Goal: Task Accomplishment & Management: Use online tool/utility

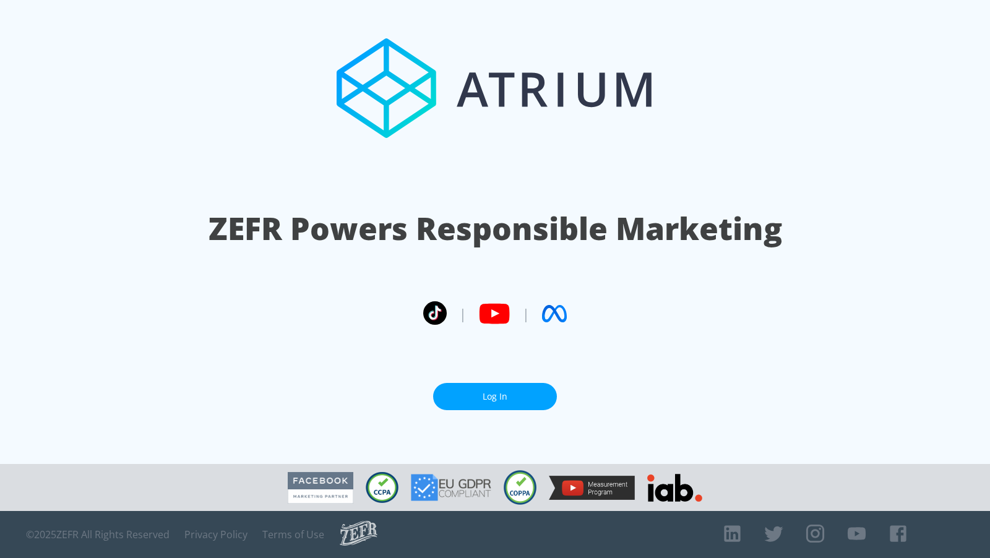
click at [493, 405] on link "Log In" at bounding box center [495, 397] width 124 height 28
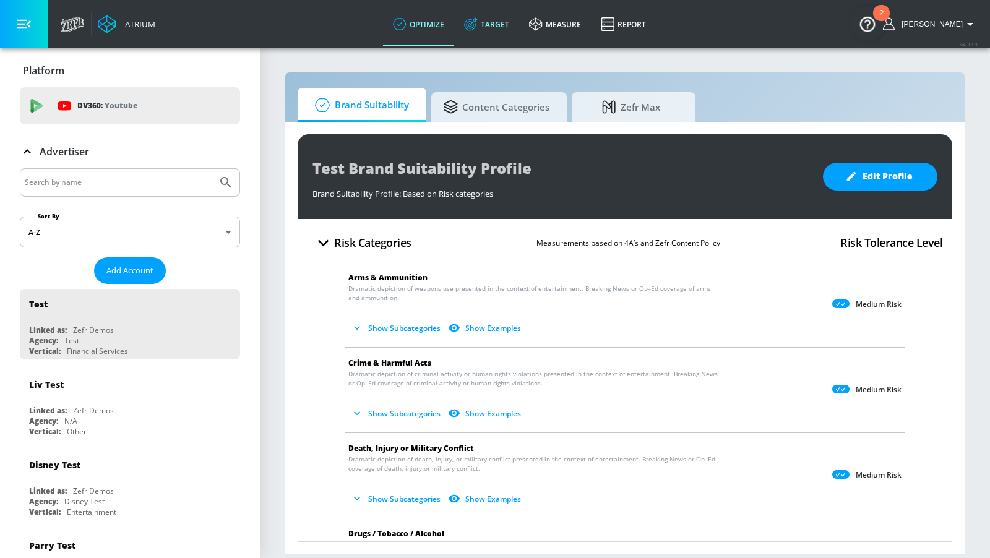
click at [497, 22] on link "Target" at bounding box center [486, 24] width 65 height 45
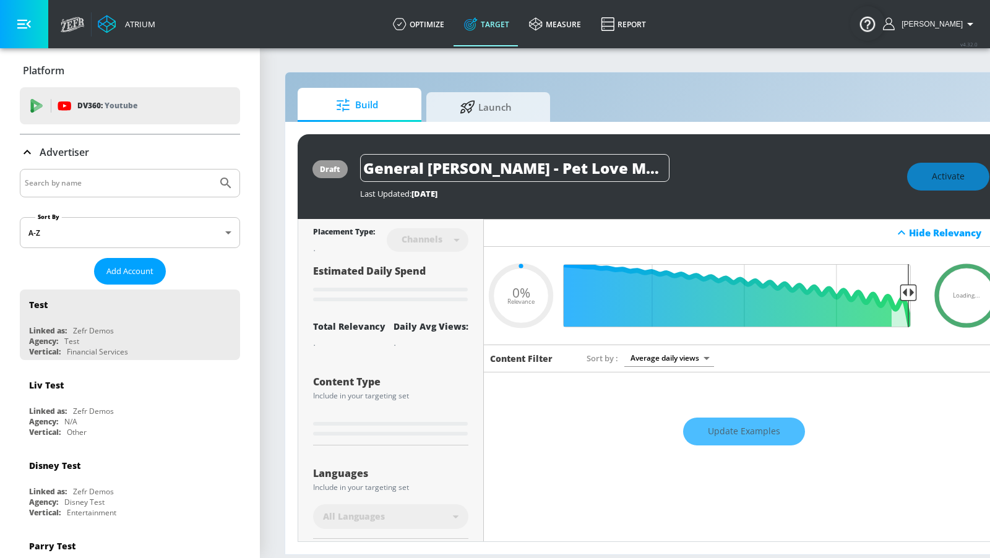
type input "0.05"
click at [111, 181] on input "Search by name" at bounding box center [119, 183] width 188 height 16
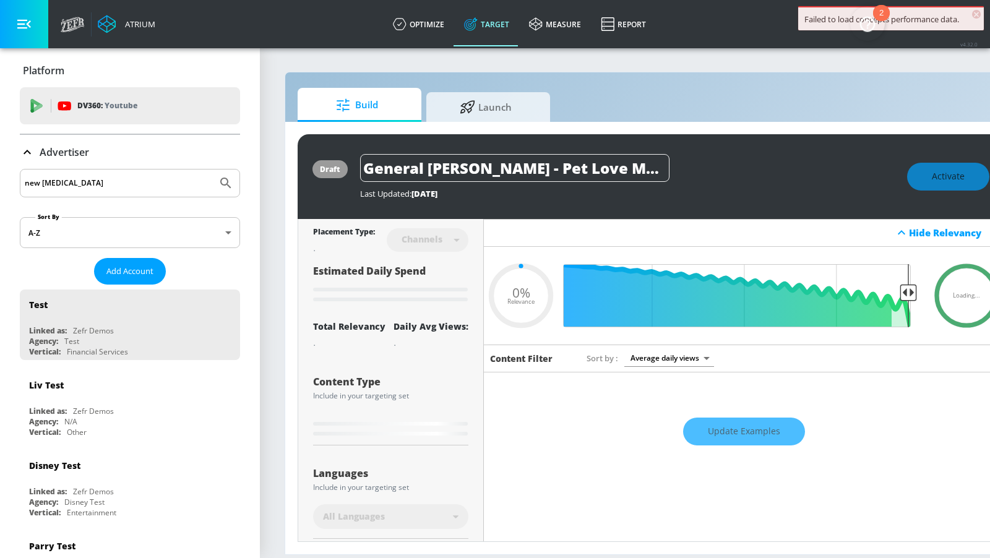
type input "new baln"
type input "0.67"
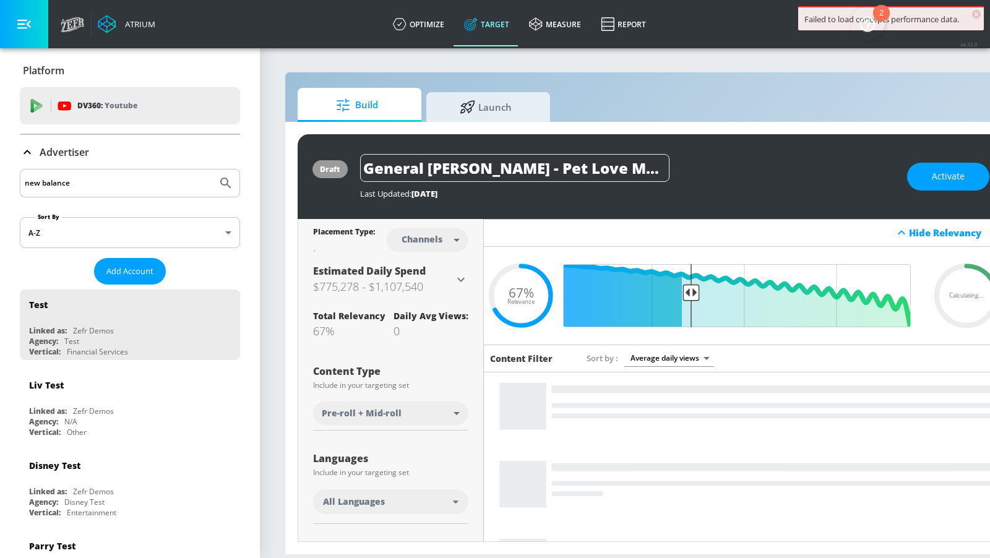
type input "new balance"
click at [212, 170] on button "Submit Search" at bounding box center [225, 183] width 27 height 27
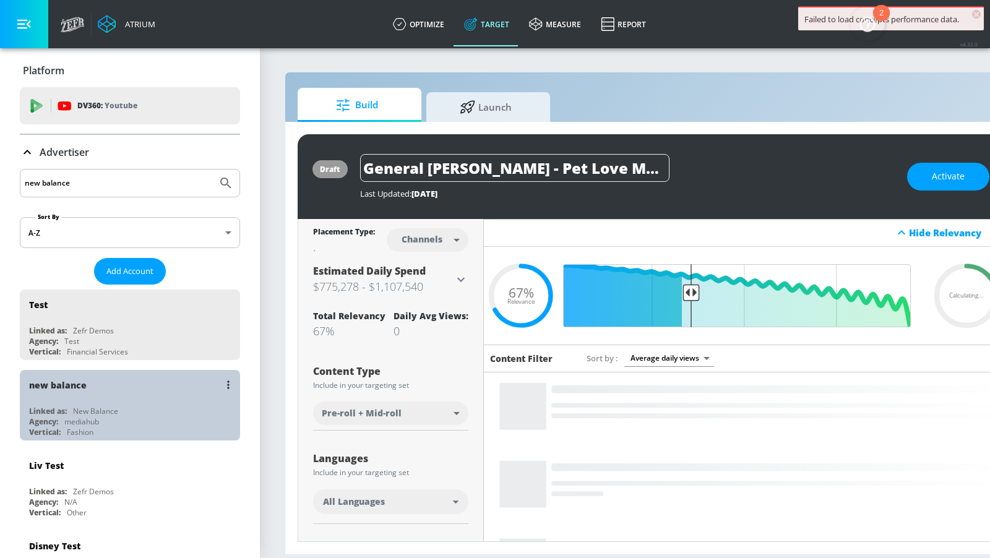
click at [150, 410] on div "Linked as: New Balance" at bounding box center [133, 411] width 208 height 11
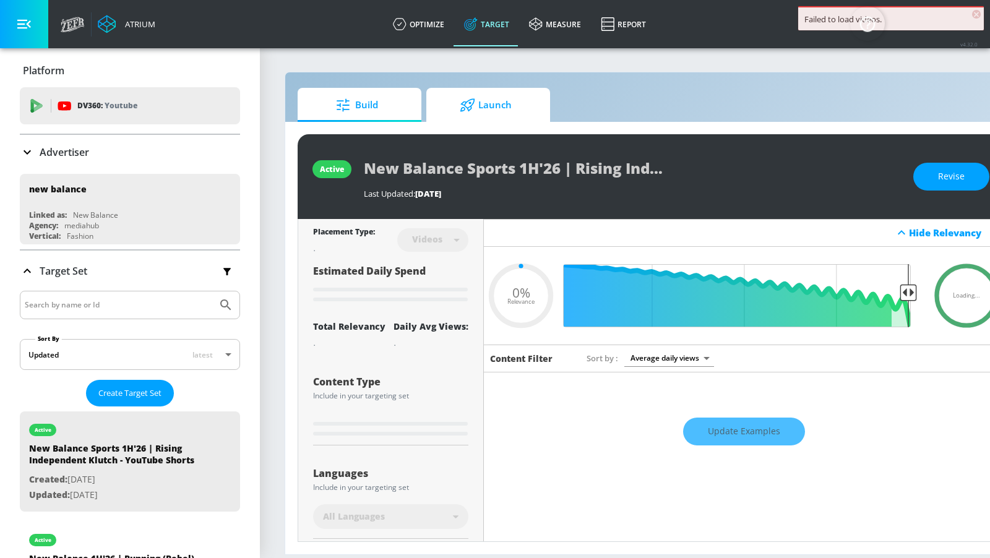
type input "0.05"
click at [488, 110] on span "Launch" at bounding box center [486, 105] width 94 height 30
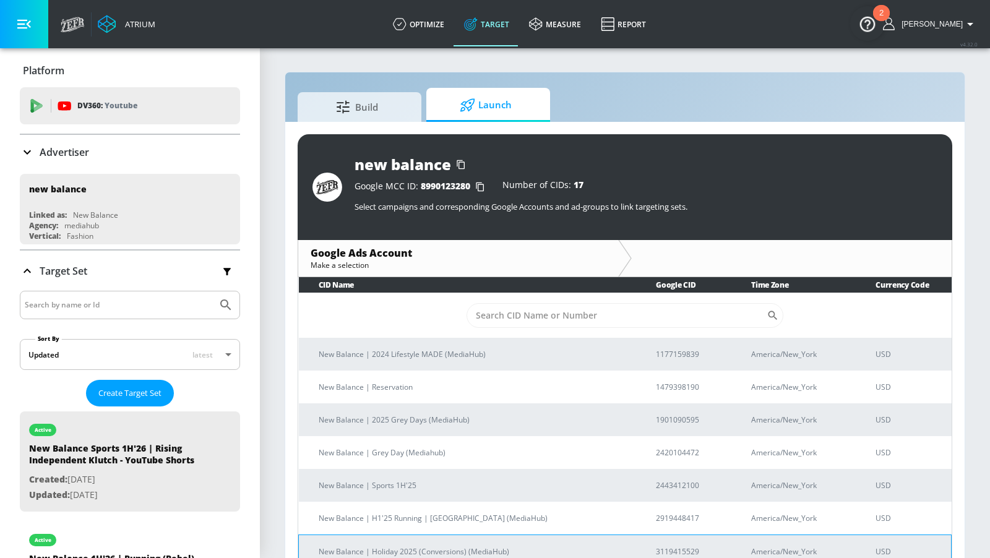
click at [489, 547] on p "New Balance | Holiday 2025 (Conversions) (MediaHub)" at bounding box center [473, 551] width 308 height 13
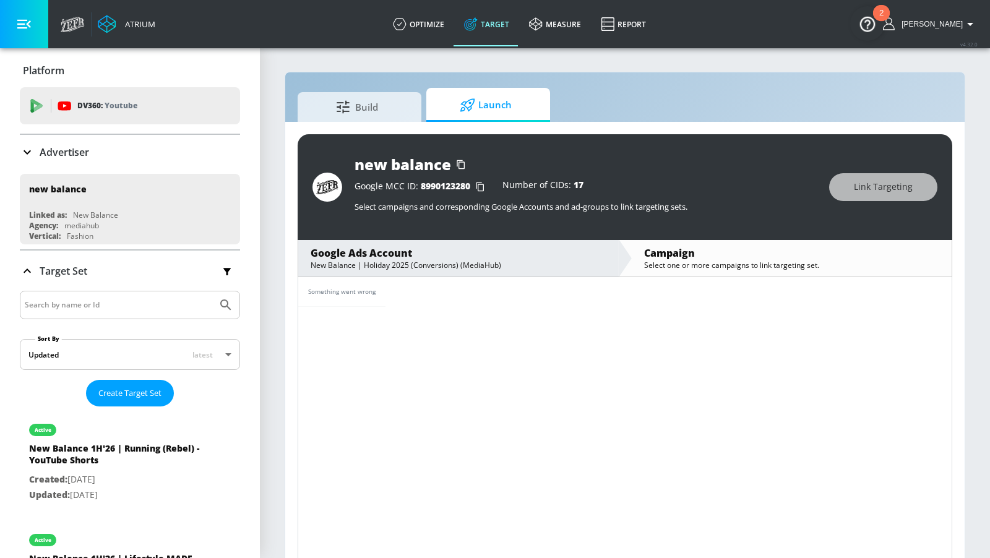
click at [968, 28] on icon "button" at bounding box center [970, 24] width 15 height 15
click at [924, 54] on div "Logout" at bounding box center [925, 57] width 104 height 15
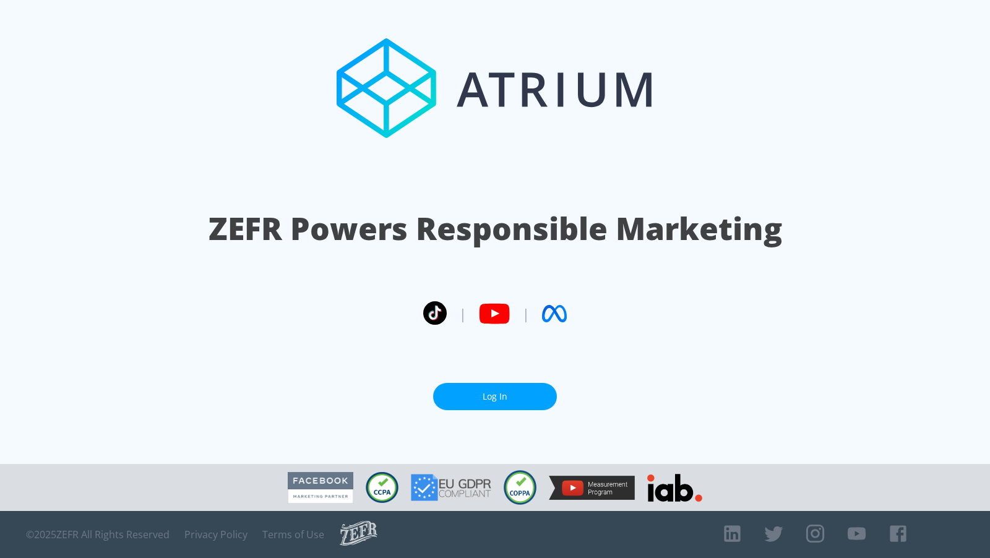
click at [507, 394] on link "Log In" at bounding box center [495, 397] width 124 height 28
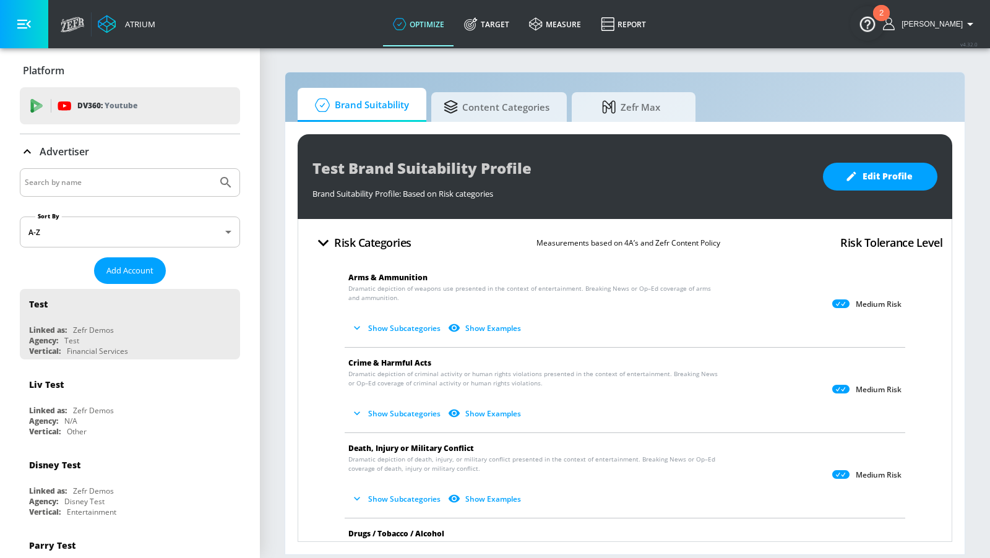
click at [144, 180] on input "Search by name" at bounding box center [119, 183] width 188 height 16
type input "new balance"
click at [212, 169] on button "Submit Search" at bounding box center [225, 182] width 27 height 27
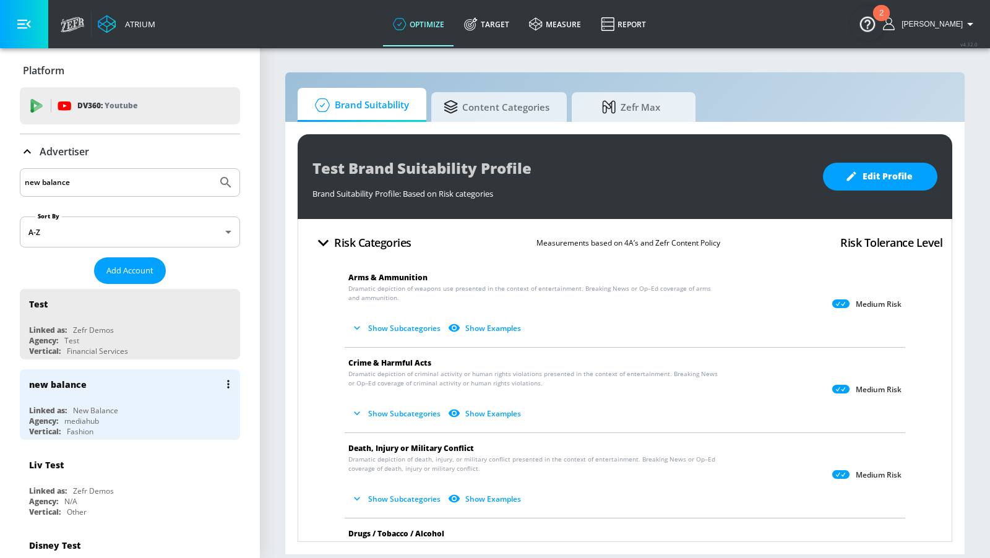
click at [103, 384] on div "new balance" at bounding box center [133, 384] width 208 height 30
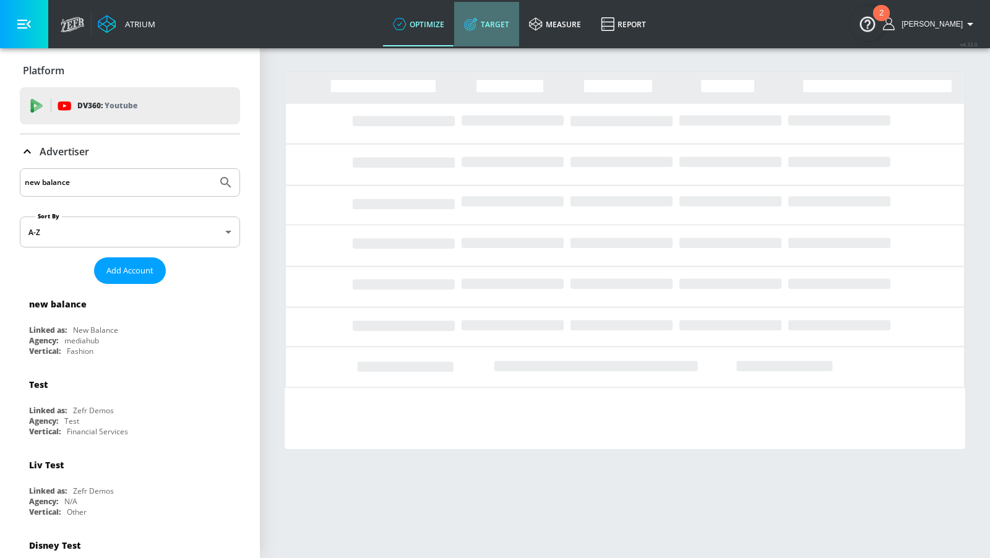
click at [505, 23] on link "Target" at bounding box center [486, 24] width 65 height 45
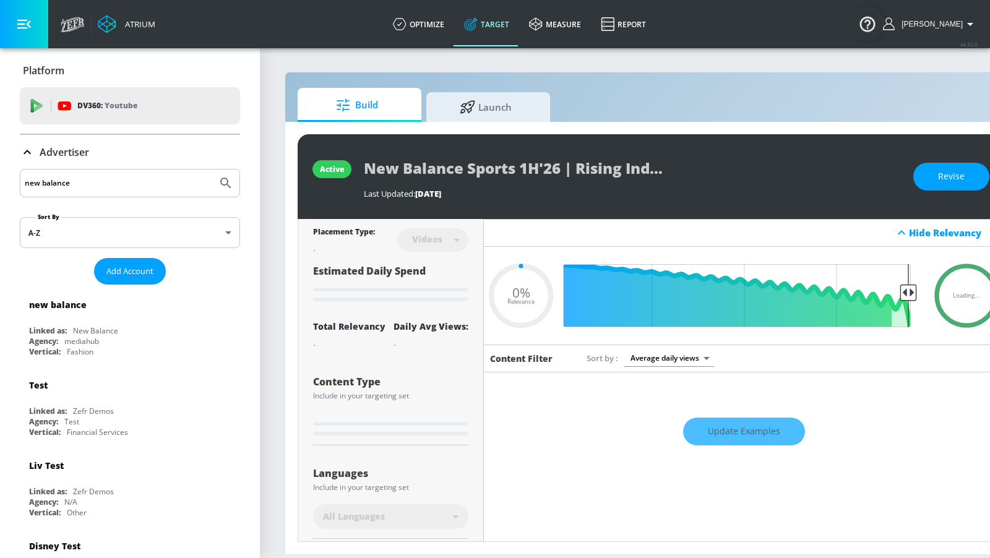
type input "0.05"
click at [503, 127] on div "active New Balance Sports 1H'26 | Rising Independent Klutch - YouTube Shorts La…" at bounding box center [651, 338] width 732 height 433
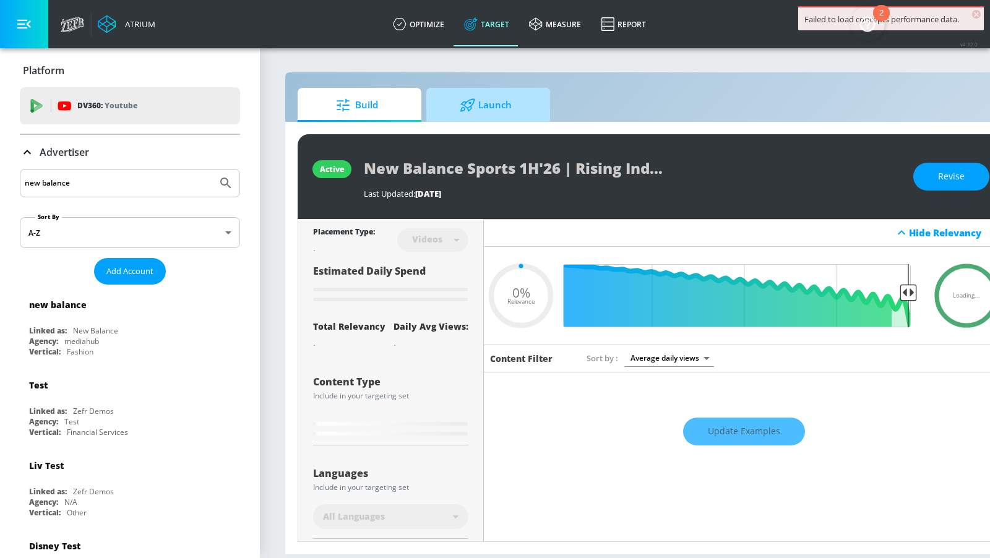
click at [494, 117] on span "Launch" at bounding box center [486, 105] width 94 height 30
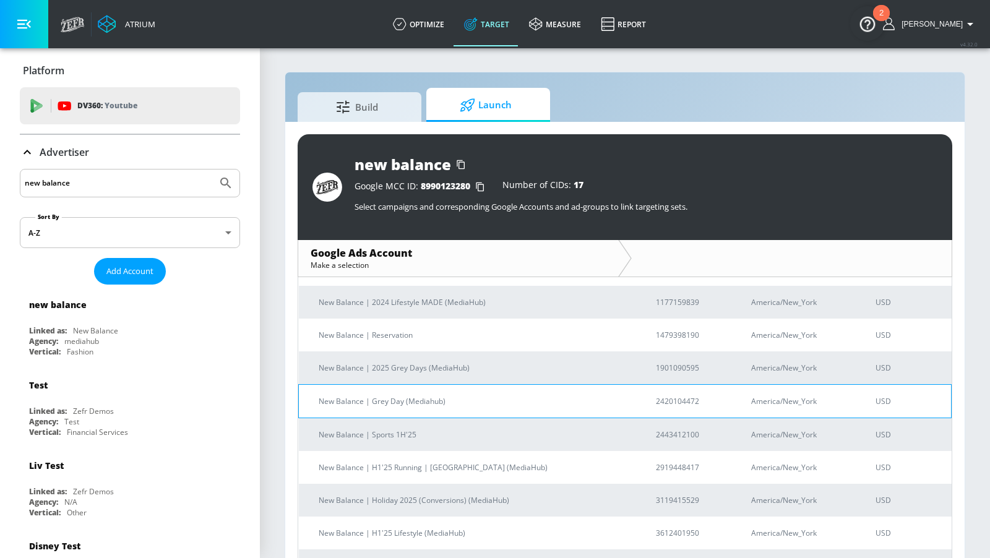
scroll to position [54, 0]
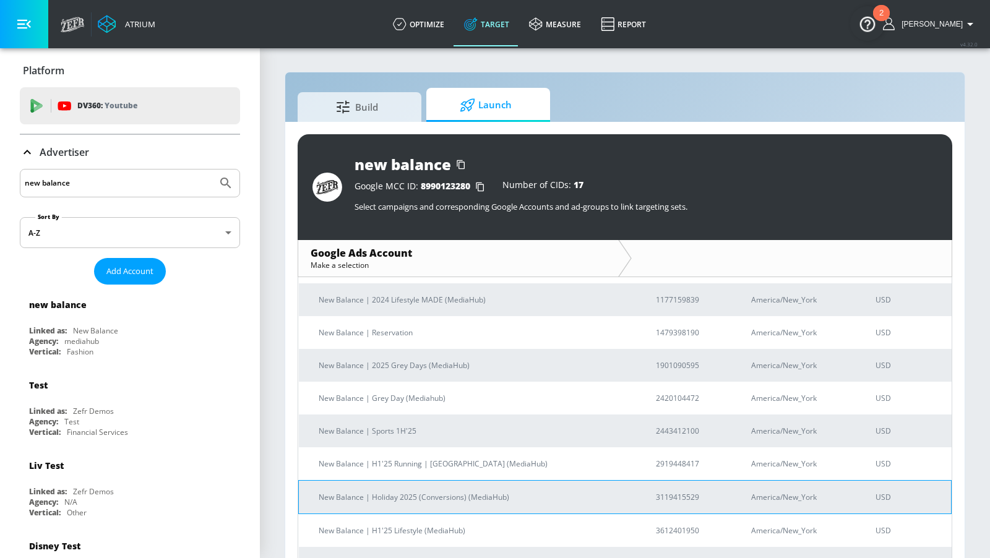
click at [496, 491] on p "New Balance | Holiday 2025 (Conversions) (MediaHub)" at bounding box center [473, 497] width 308 height 13
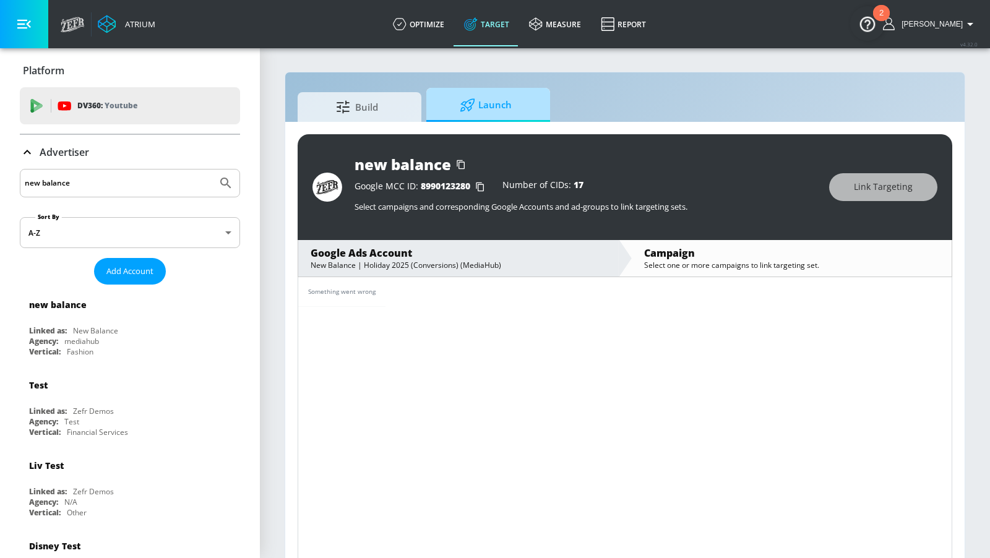
click at [504, 102] on span "Launch" at bounding box center [486, 105] width 94 height 30
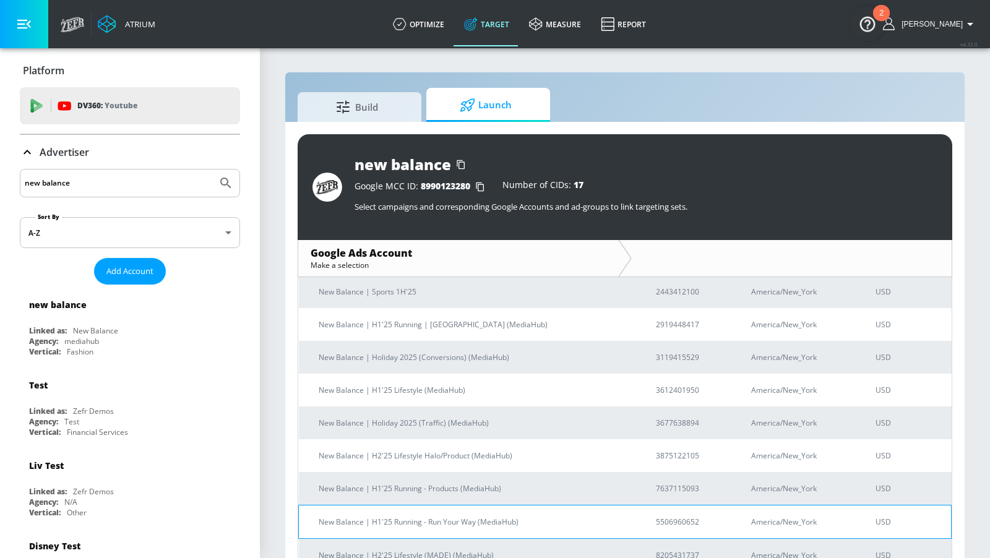
scroll to position [189, 0]
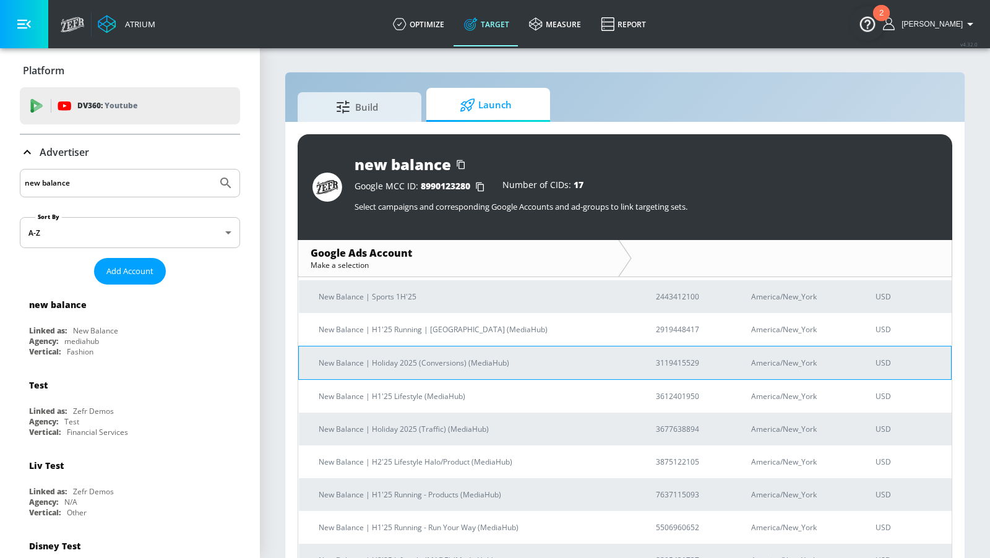
click at [482, 365] on p "New Balance | Holiday 2025 (Conversions) (MediaHub)" at bounding box center [473, 362] width 308 height 13
